Goal: Find contact information: Find contact information

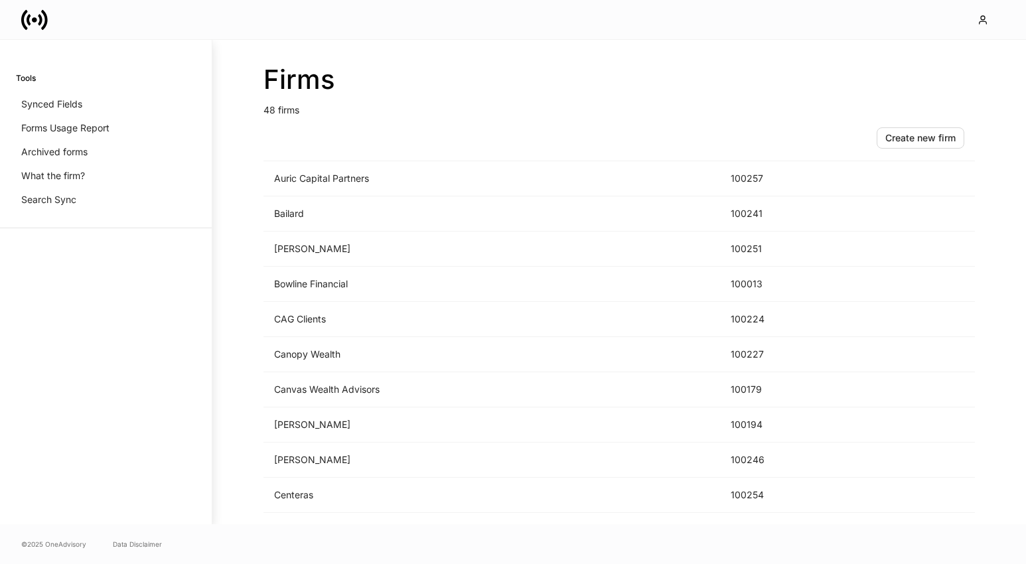
scroll to position [172, 0]
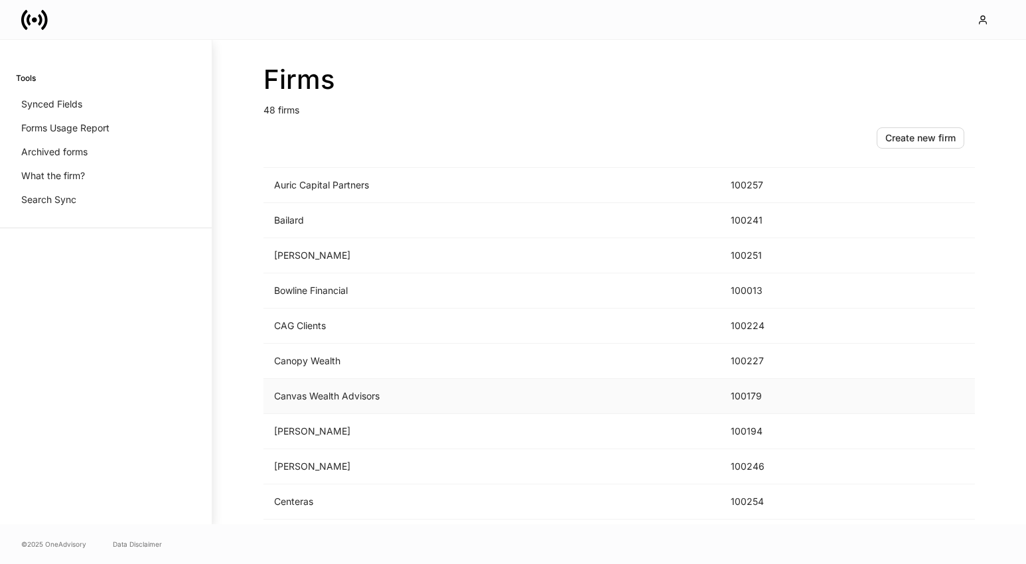
click at [404, 400] on td "Canvas Wealth Advisors" at bounding box center [492, 396] width 457 height 35
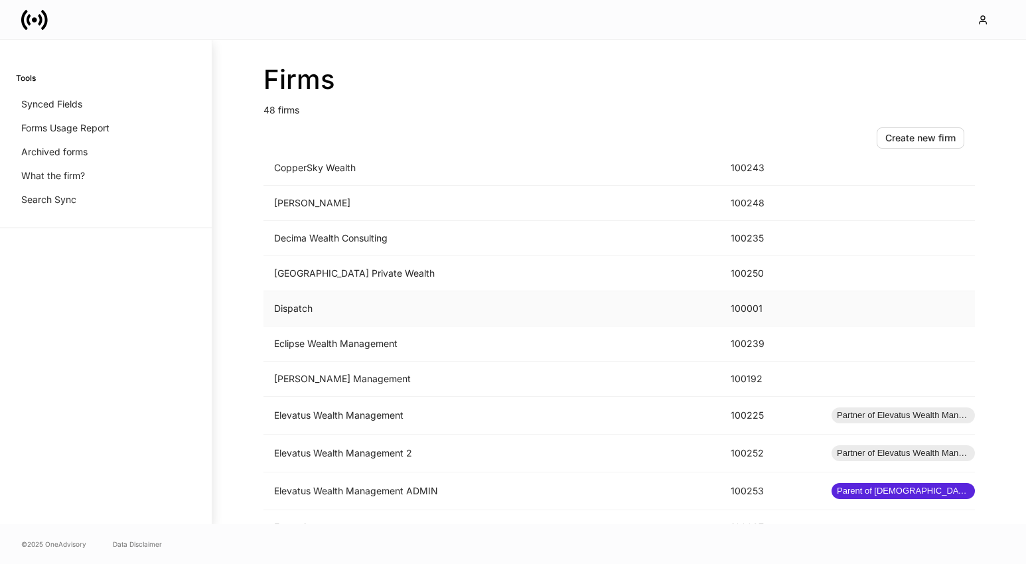
scroll to position [678, 0]
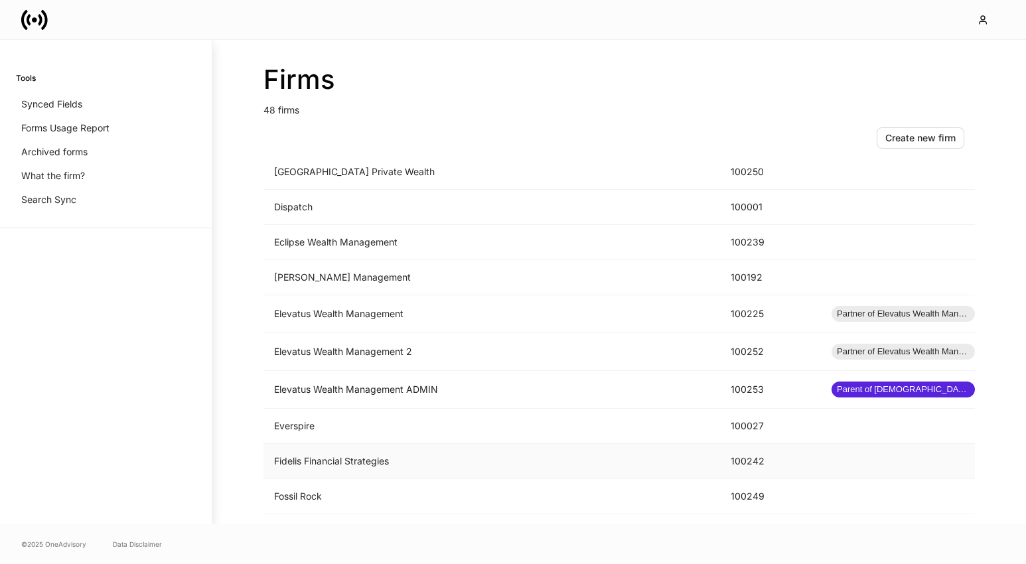
click at [325, 464] on td "Fidelis Financial Strategies" at bounding box center [492, 461] width 457 height 35
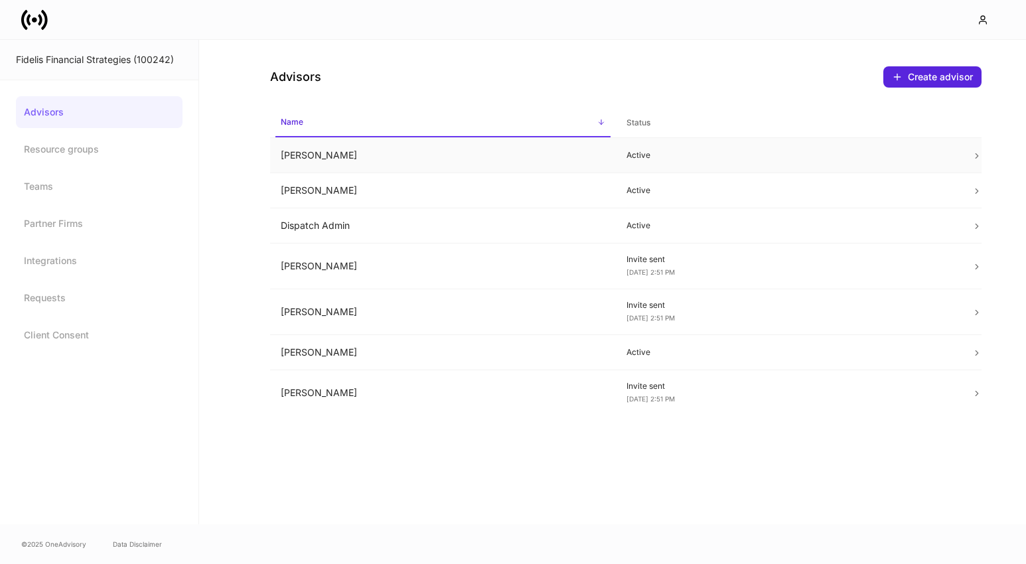
click at [396, 163] on td "Andrew Jones" at bounding box center [443, 155] width 346 height 35
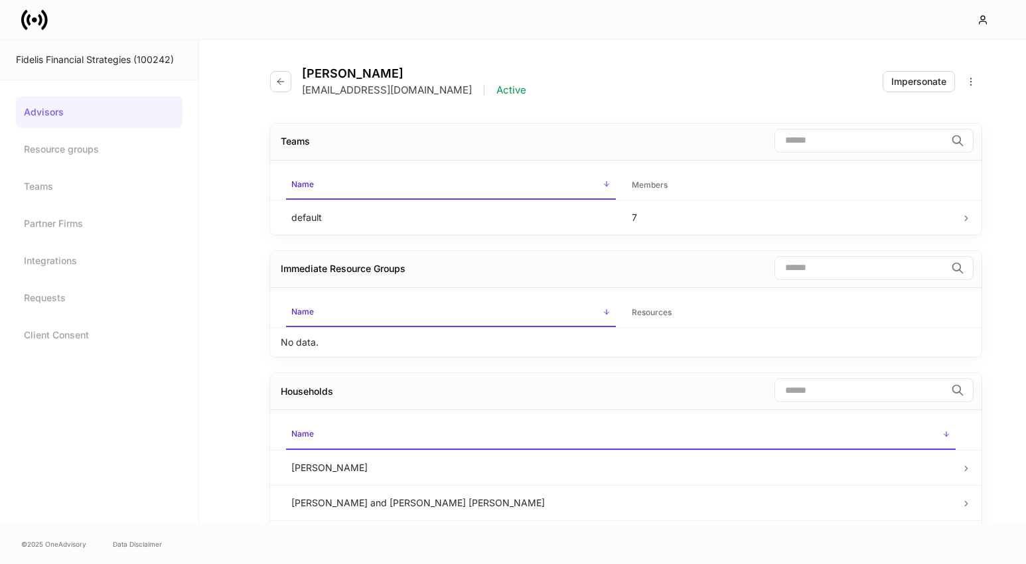
click at [34, 23] on icon at bounding box center [34, 20] width 27 height 27
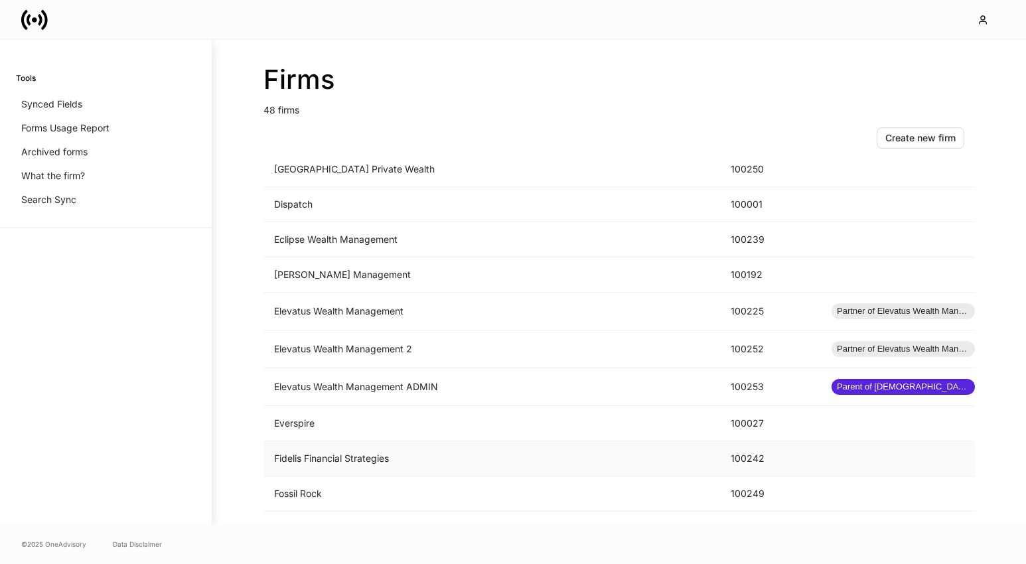
scroll to position [827, 0]
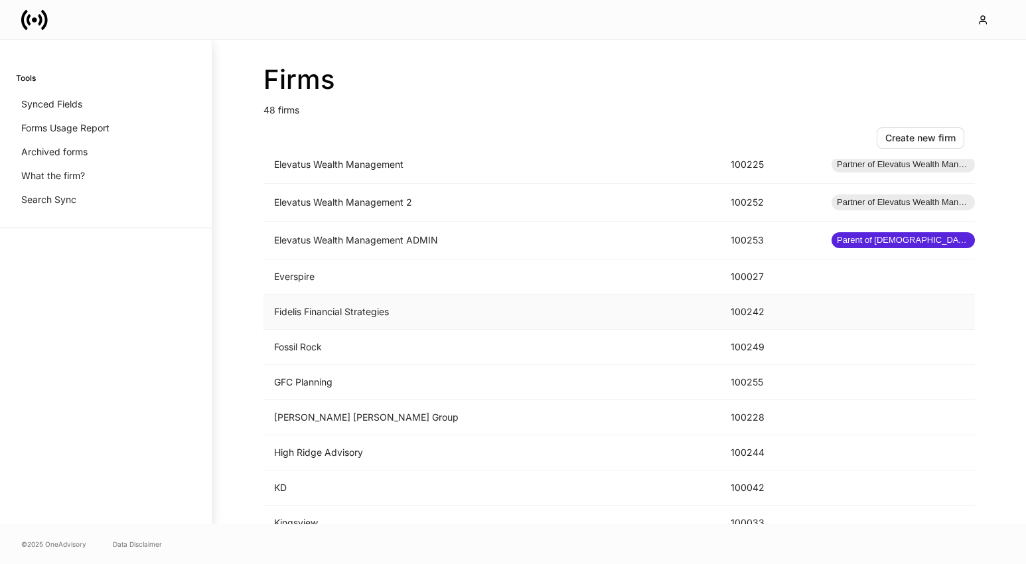
click at [491, 459] on td "High Ridge Advisory" at bounding box center [492, 453] width 457 height 35
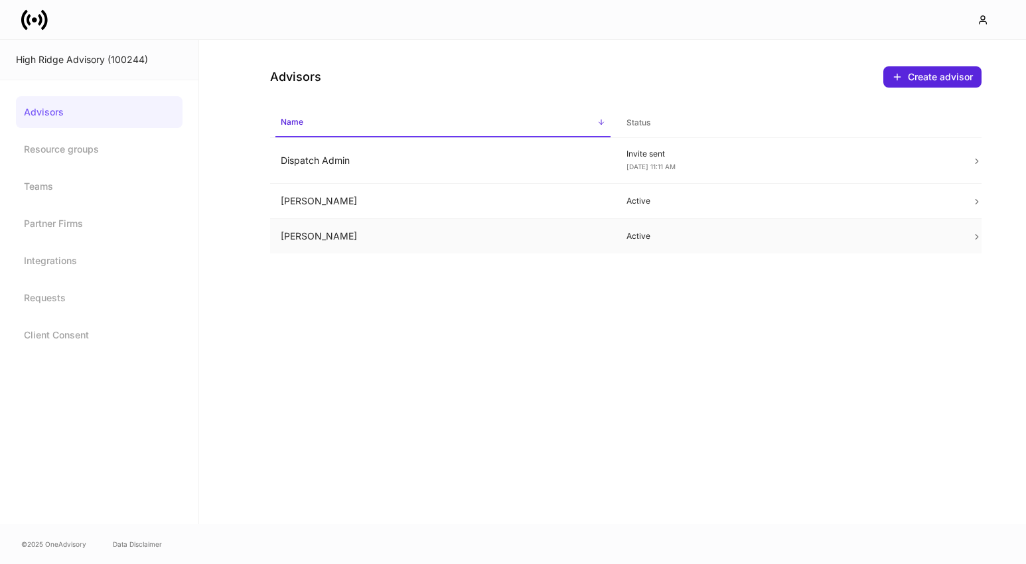
click at [495, 247] on td "Karen Alexander" at bounding box center [443, 236] width 346 height 35
click at [363, 206] on td "James Madden" at bounding box center [443, 201] width 346 height 35
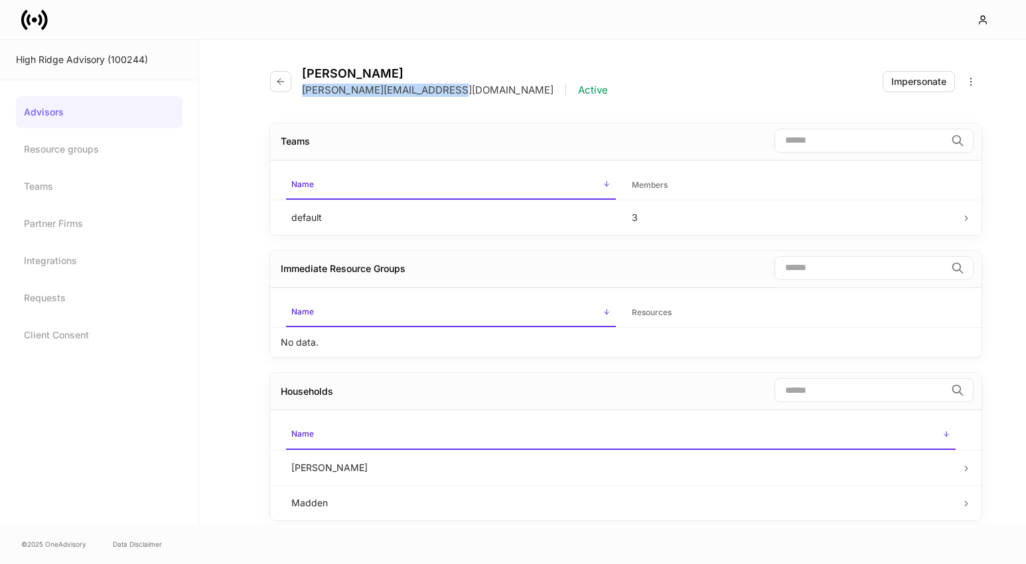
drag, startPoint x: 449, startPoint y: 92, endPoint x: 301, endPoint y: 94, distance: 148.7
click at [301, 94] on div "James Madden james@highridgeadvisory.com | Active" at bounding box center [444, 81] width 349 height 31
copy p "james@highridgeadvisory.com"
